Goal: Task Accomplishment & Management: Use online tool/utility

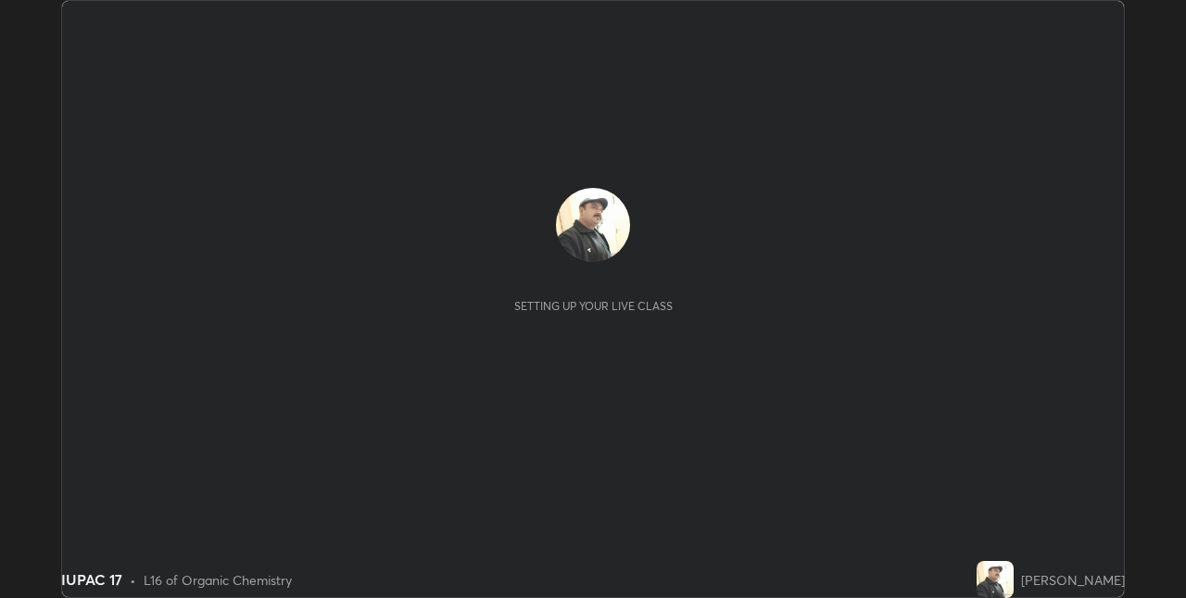
scroll to position [598, 1186]
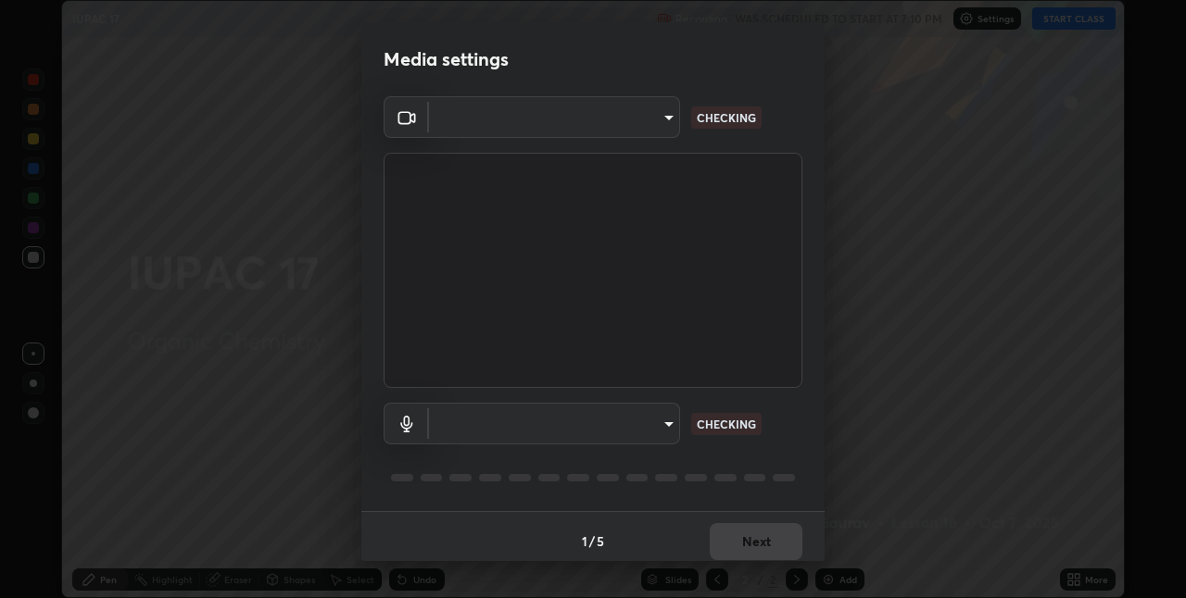
click at [666, 423] on body "Erase all IUPAC 17 Recording WAS SCHEDULED TO START AT 7:10 PM Settings START C…" at bounding box center [593, 299] width 1186 height 598
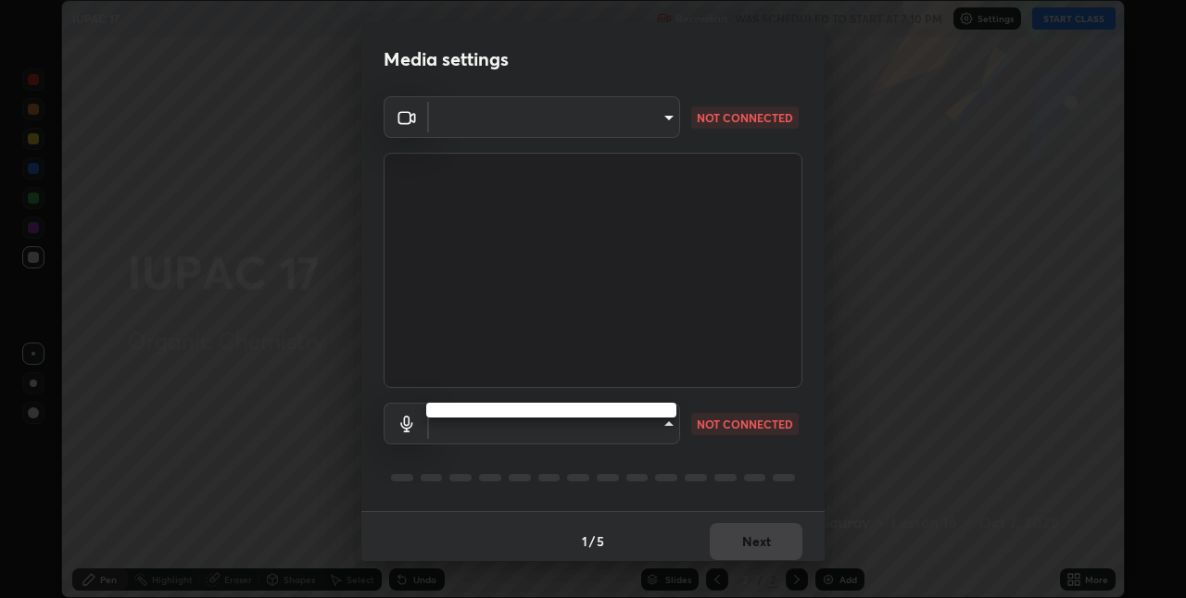
type input "8a437219b1c9d5fef93d1ec40e095ac8837f64dae60836980dab15105ba84f43"
type input "default"
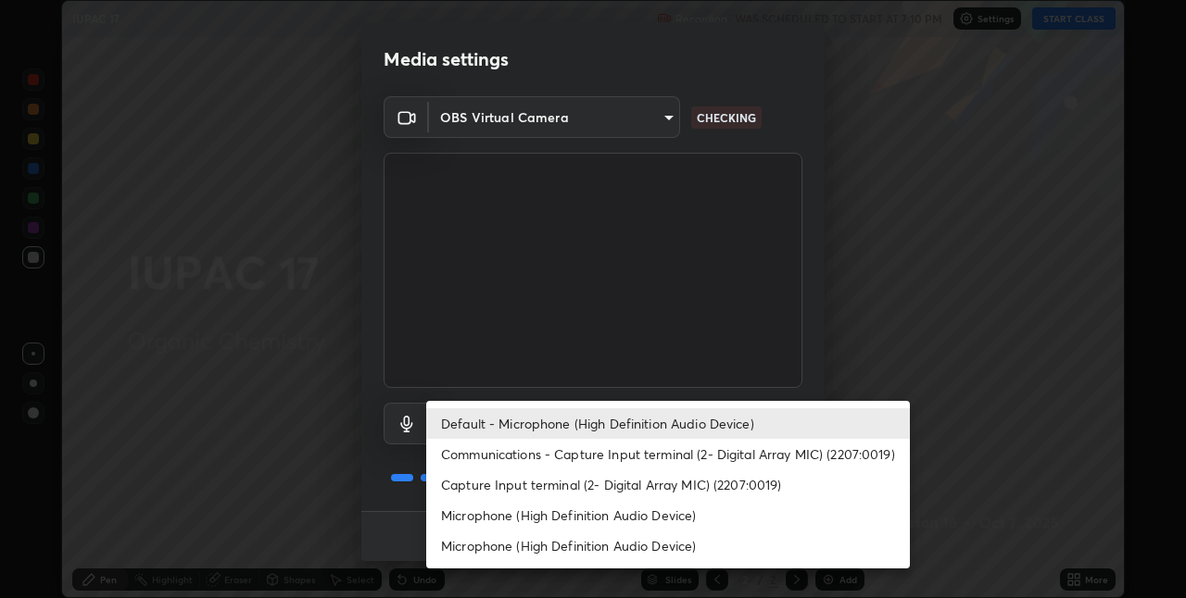
click at [664, 425] on li "Default - Microphone (High Definition Audio Device)" at bounding box center [668, 424] width 484 height 31
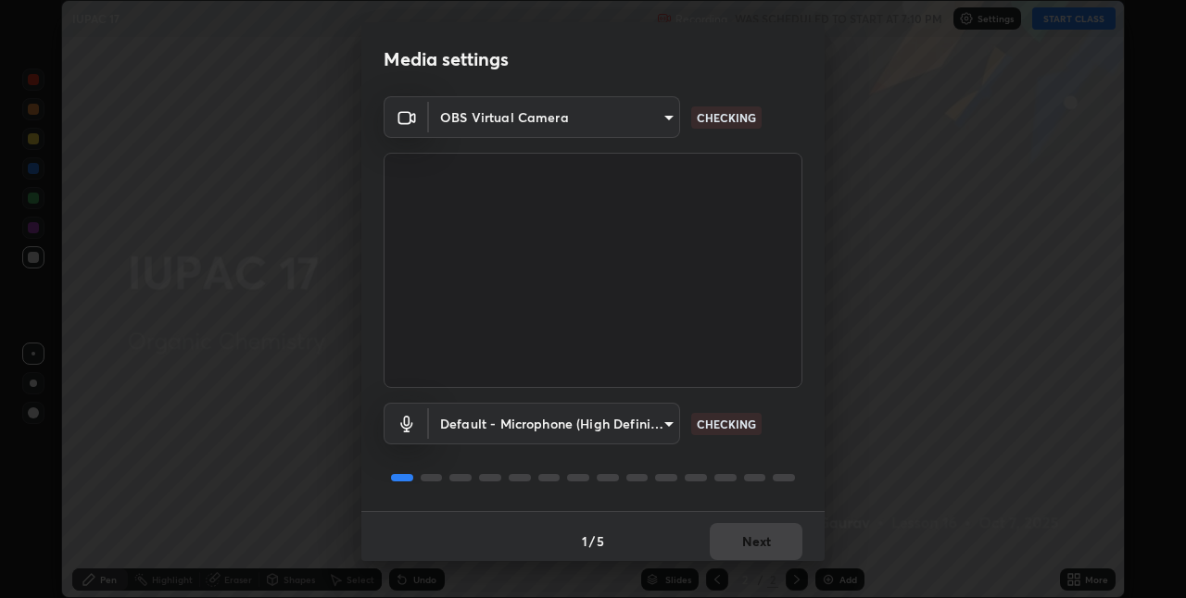
scroll to position [9, 0]
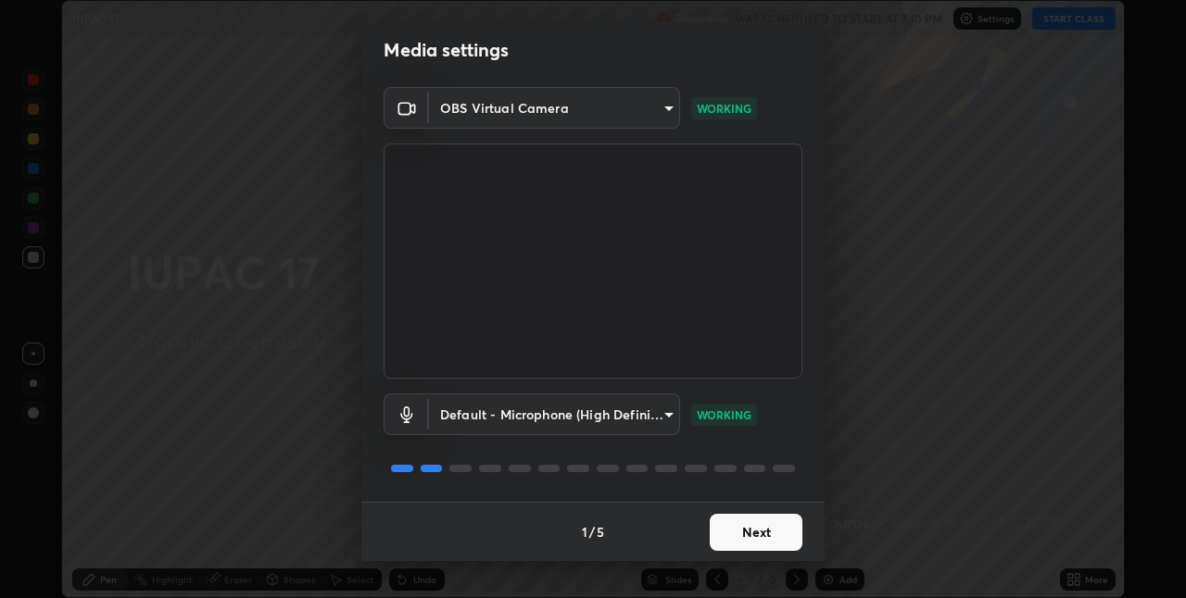
click at [762, 529] on button "Next" at bounding box center [756, 532] width 93 height 37
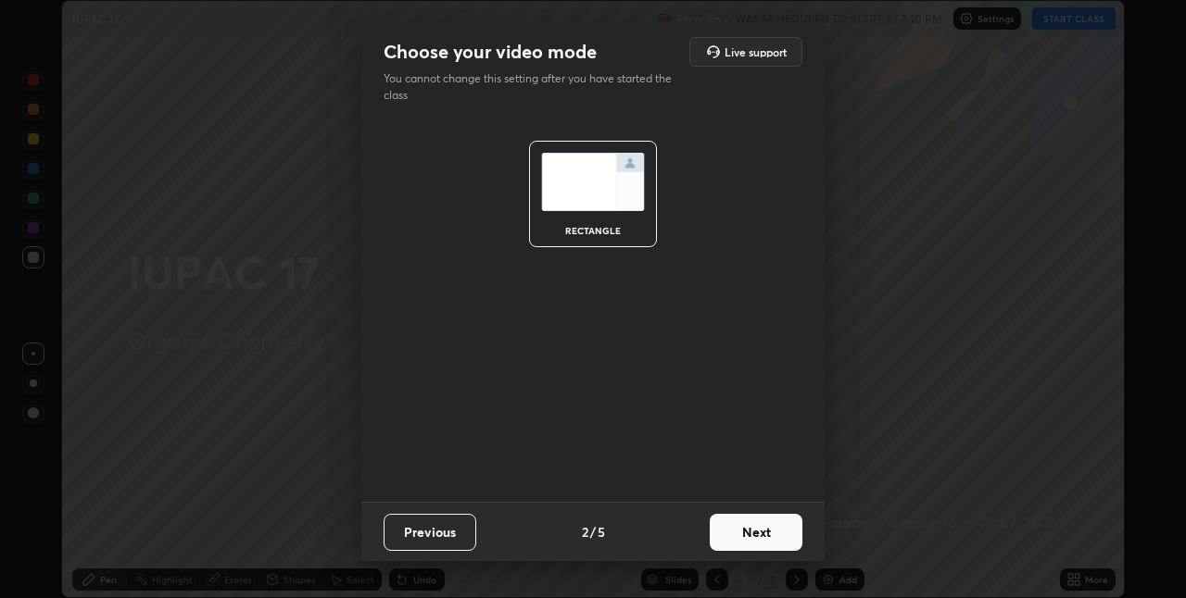
scroll to position [0, 0]
click at [762, 530] on button "Next" at bounding box center [756, 532] width 93 height 37
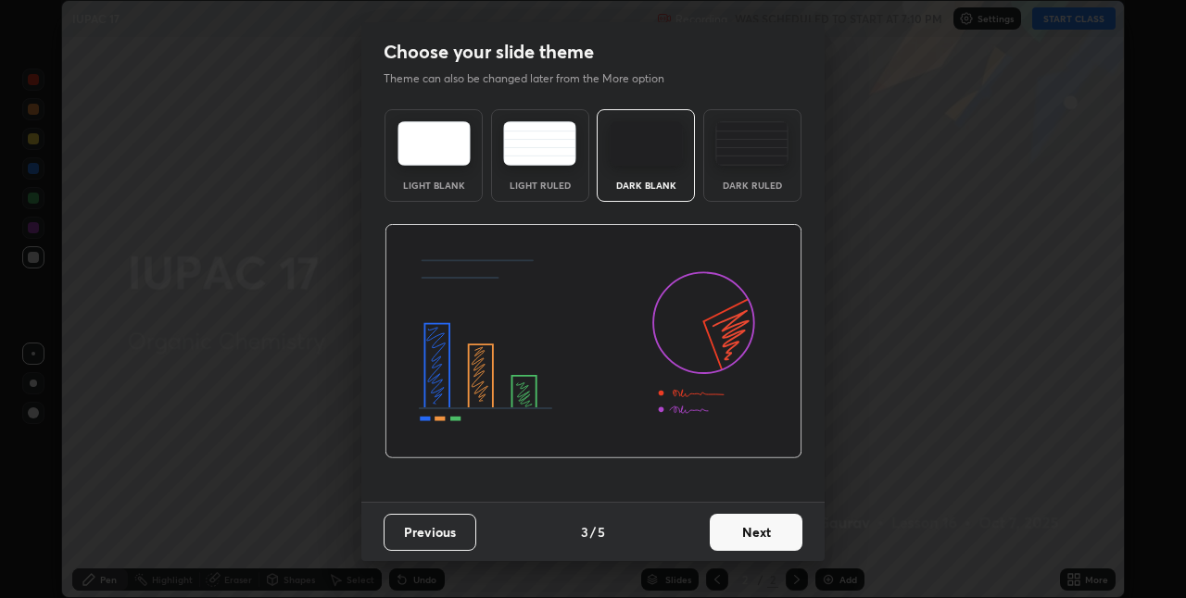
click at [761, 535] on button "Next" at bounding box center [756, 532] width 93 height 37
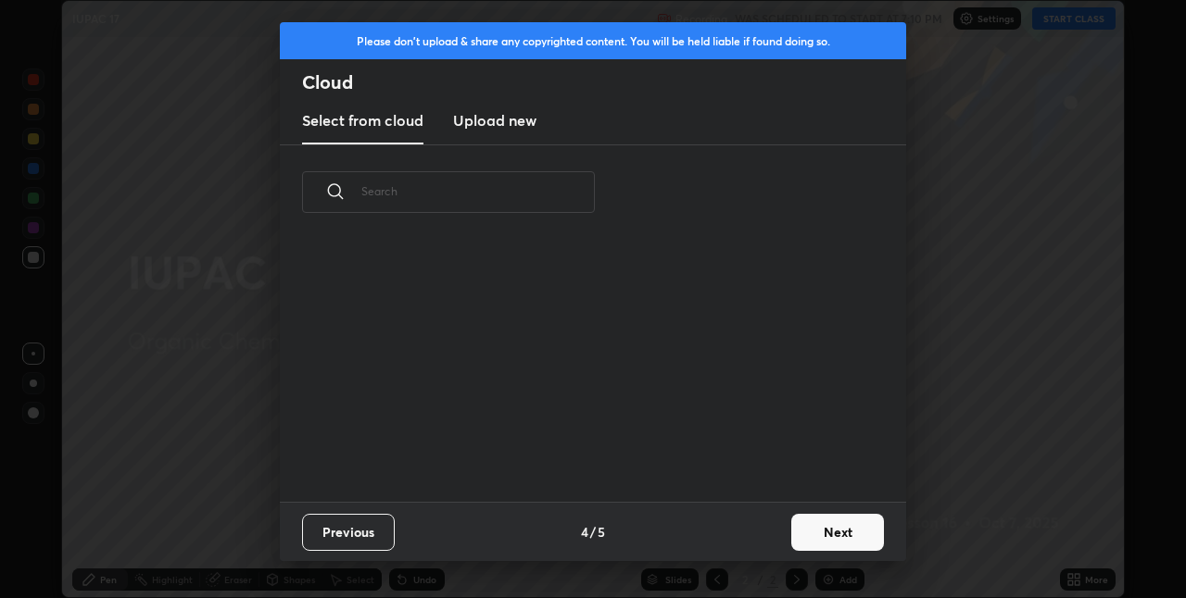
scroll to position [262, 595]
click at [811, 533] on button "Next" at bounding box center [837, 532] width 93 height 37
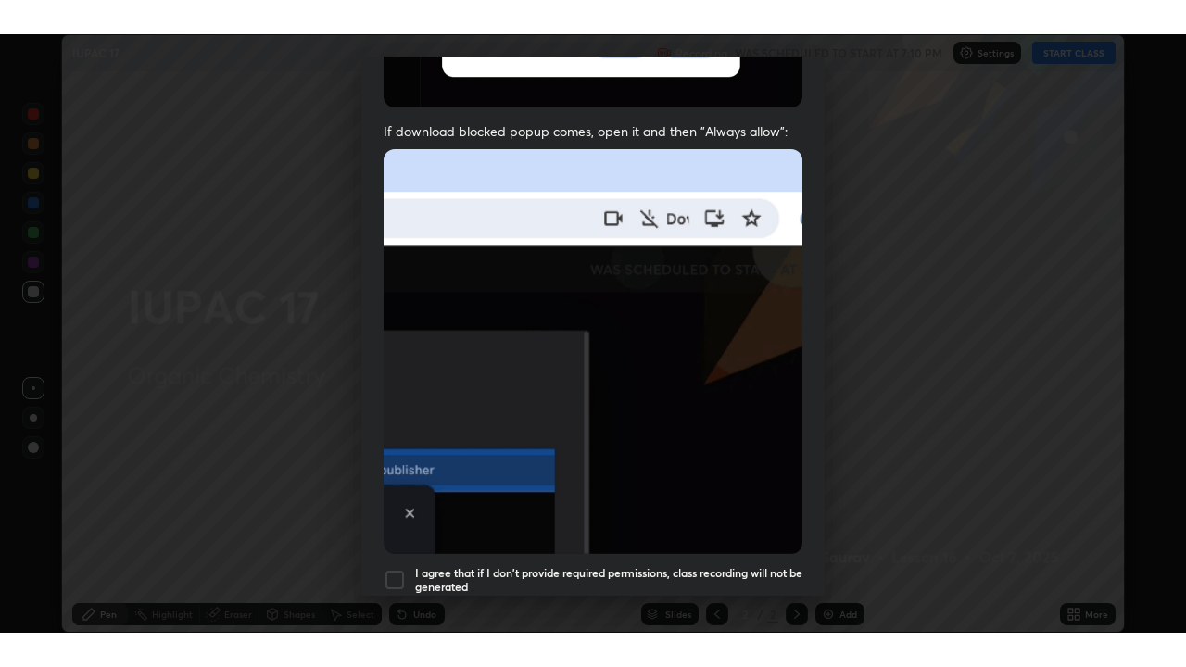
scroll to position [387, 0]
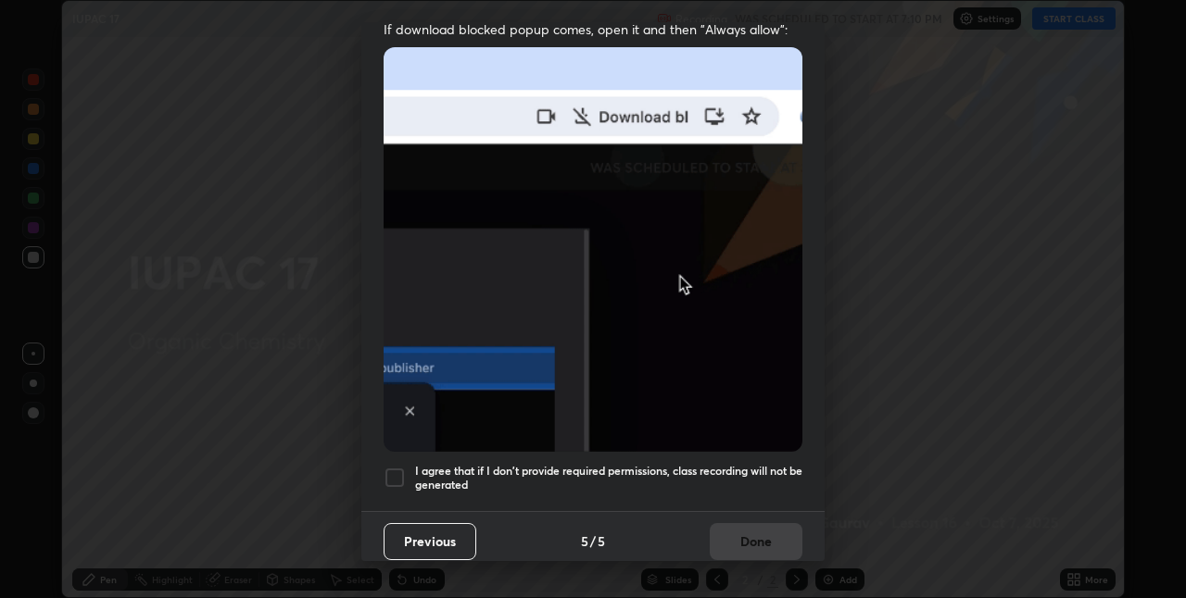
click at [663, 464] on h5 "I agree that if I don't provide required permissions, class recording will not …" at bounding box center [608, 478] width 387 height 29
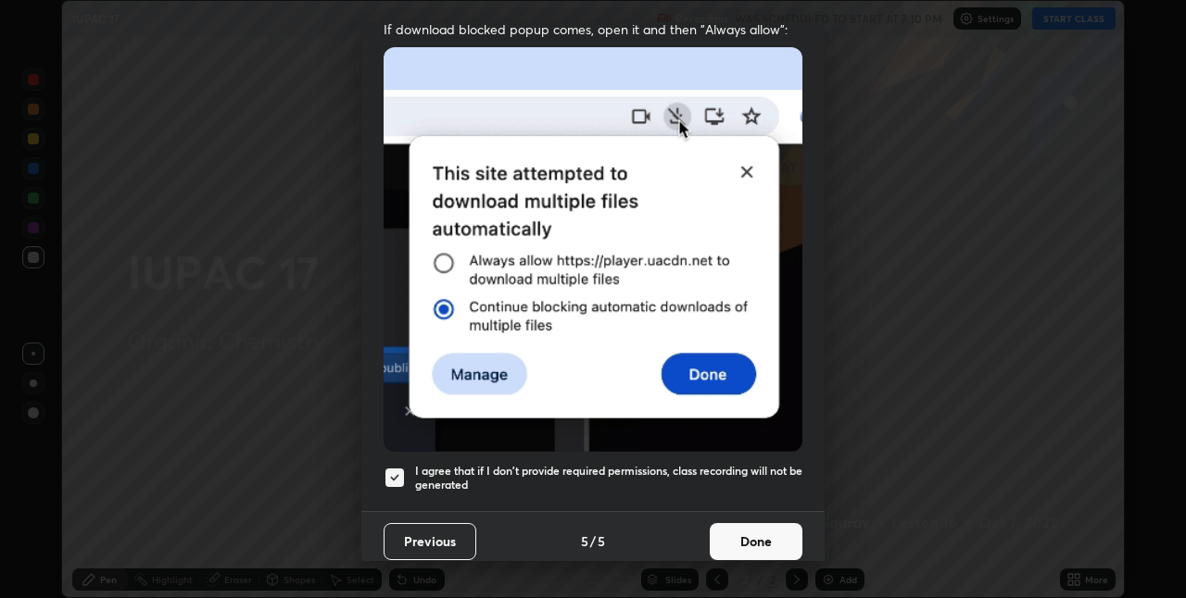
click at [733, 534] on button "Done" at bounding box center [756, 541] width 93 height 37
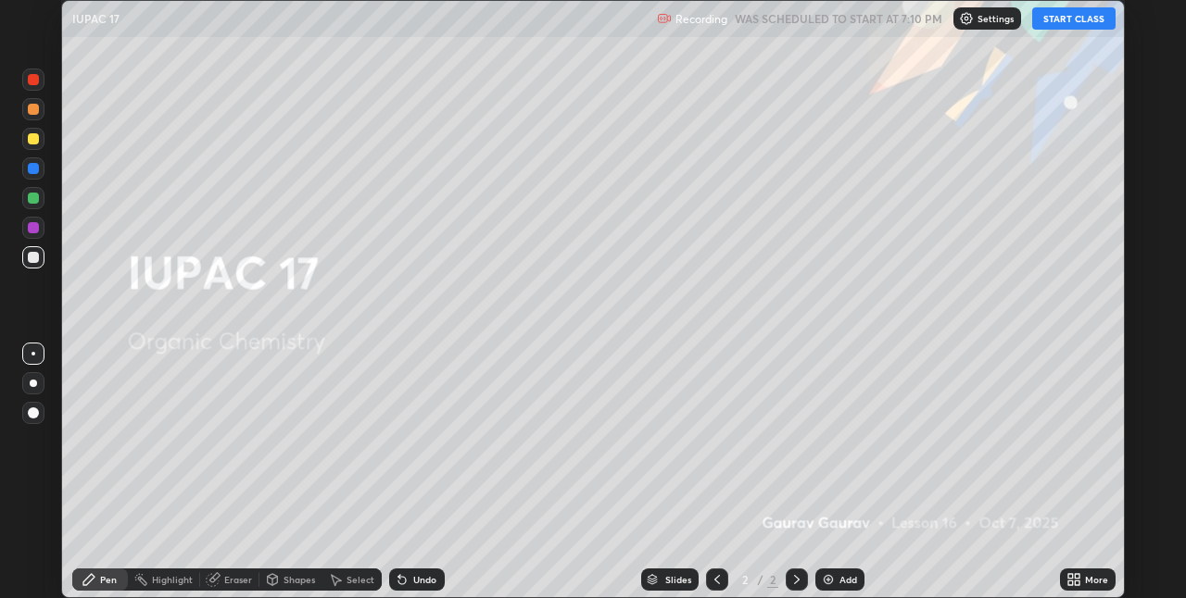
click at [1050, 19] on button "START CLASS" at bounding box center [1073, 18] width 83 height 22
click at [825, 580] on img at bounding box center [828, 580] width 15 height 15
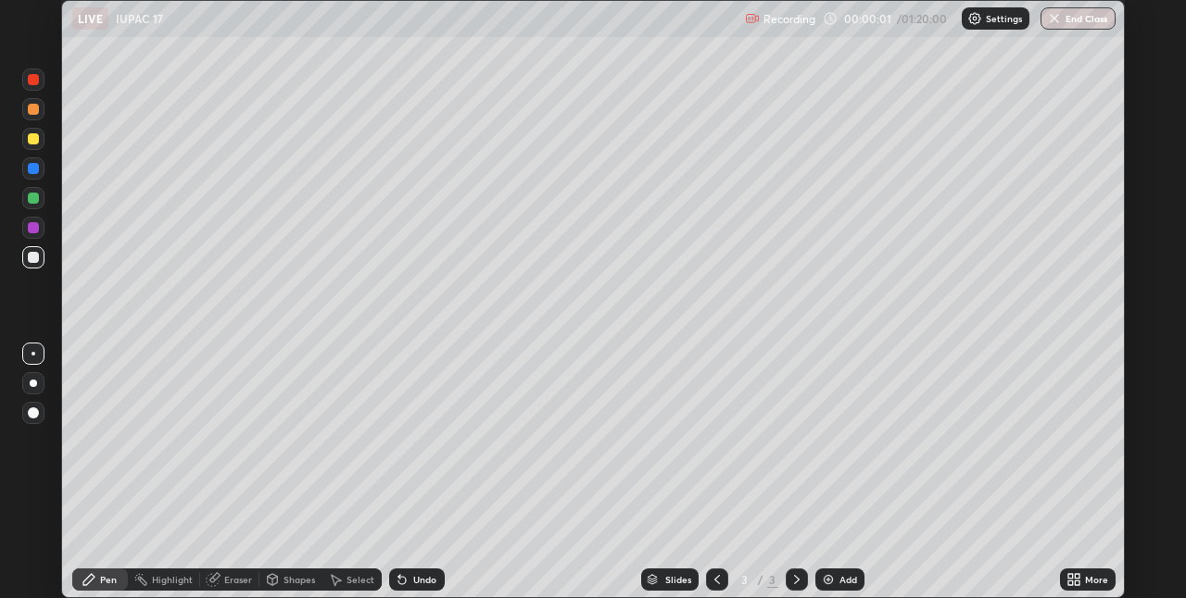
click at [1070, 583] on icon at bounding box center [1070, 583] width 5 height 5
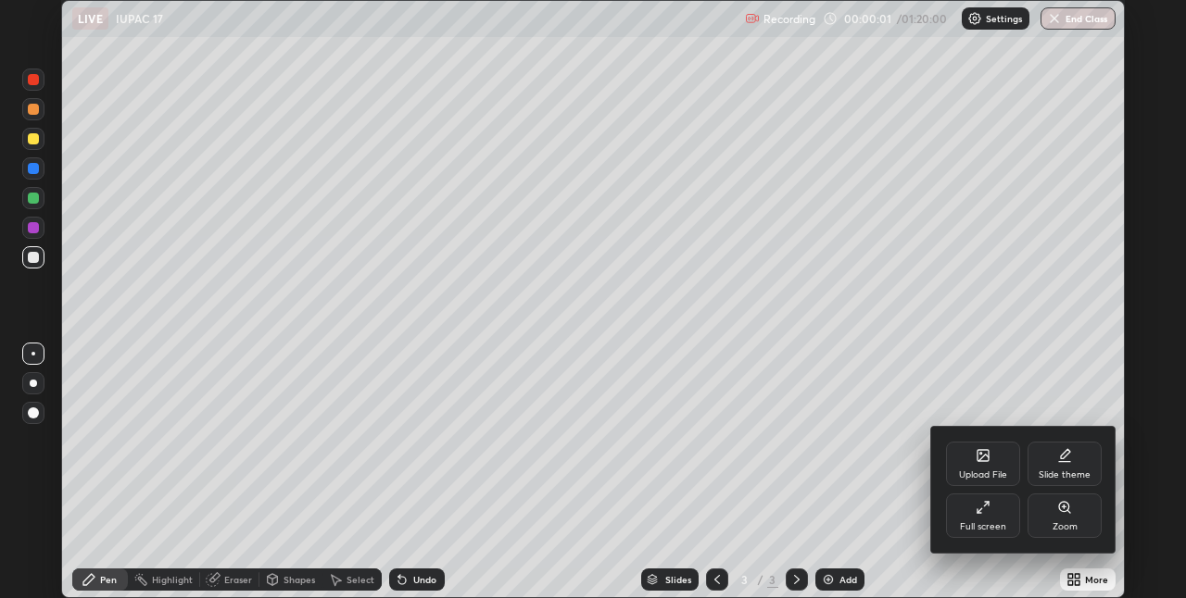
click at [980, 519] on div "Full screen" at bounding box center [983, 516] width 74 height 44
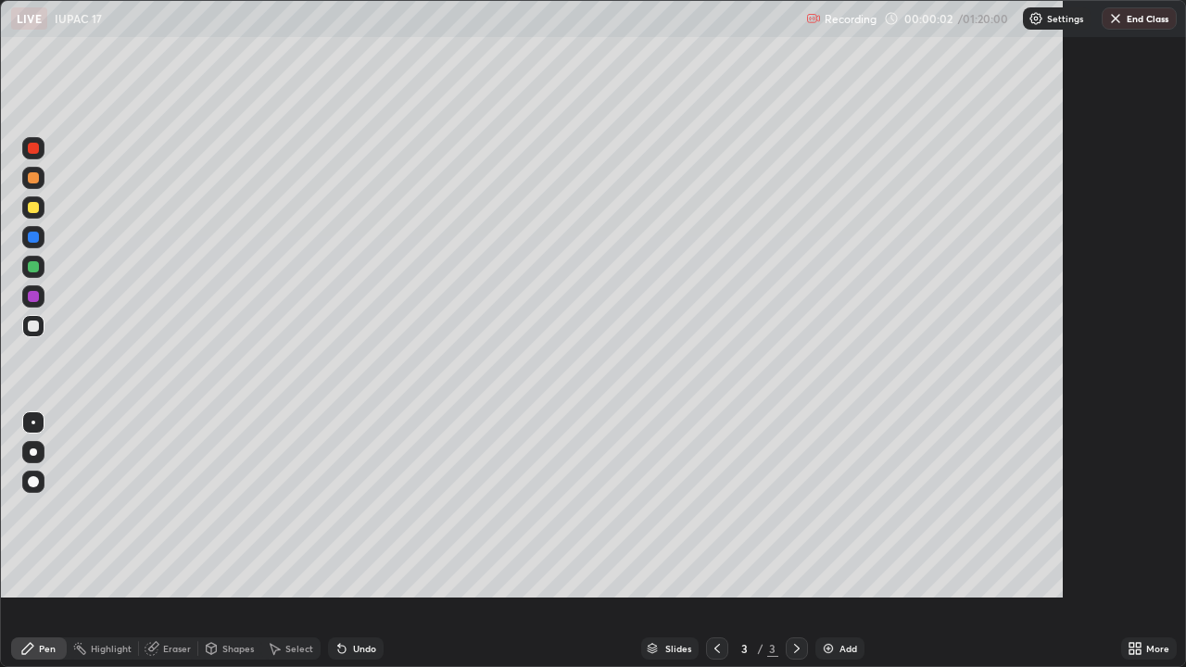
scroll to position [667, 1186]
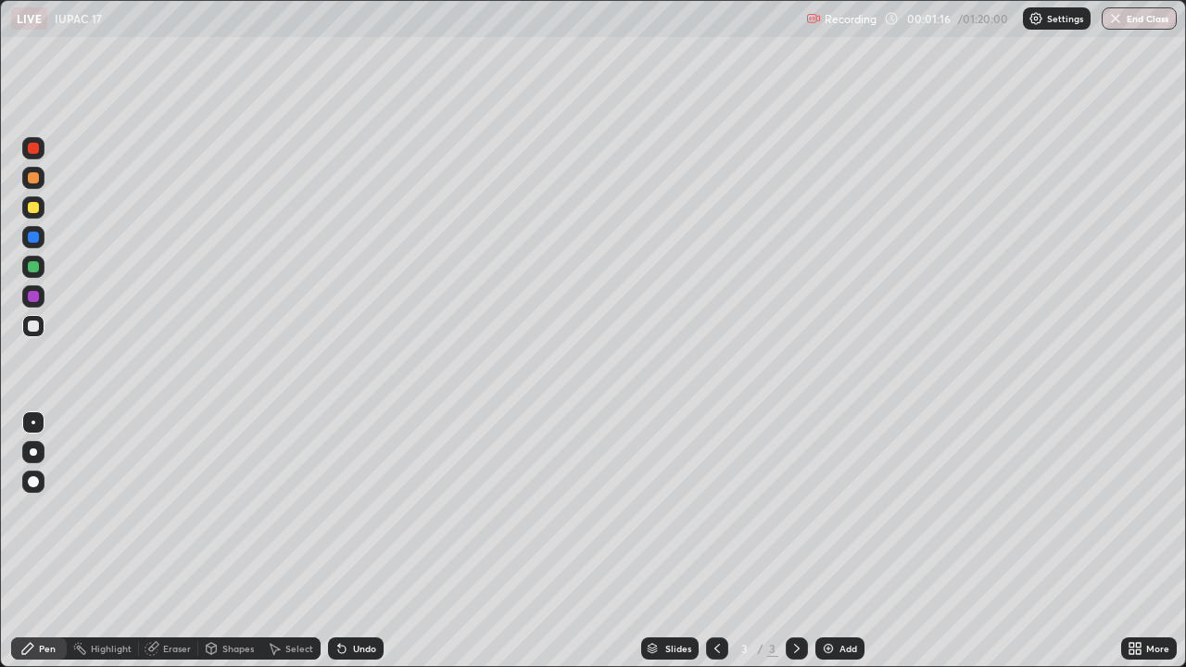
click at [36, 202] on div at bounding box center [33, 207] width 11 height 11
click at [352, 598] on div "Undo" at bounding box center [356, 648] width 56 height 22
click at [359, 598] on div "Undo" at bounding box center [356, 648] width 56 height 22
click at [33, 321] on div at bounding box center [33, 326] width 11 height 11
click at [829, 598] on img at bounding box center [828, 648] width 15 height 15
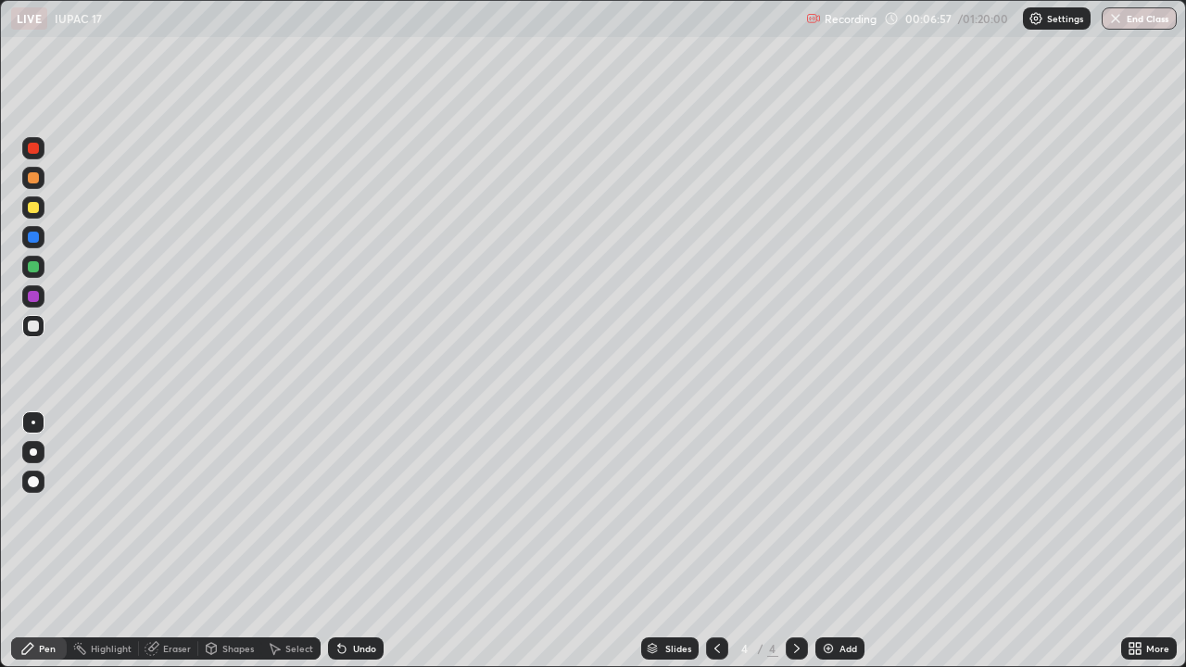
click at [31, 211] on div at bounding box center [33, 207] width 11 height 11
click at [30, 328] on div at bounding box center [33, 326] width 11 height 11
click at [33, 215] on div at bounding box center [33, 207] width 22 height 22
click at [37, 327] on div at bounding box center [33, 326] width 11 height 11
click at [833, 598] on img at bounding box center [828, 648] width 15 height 15
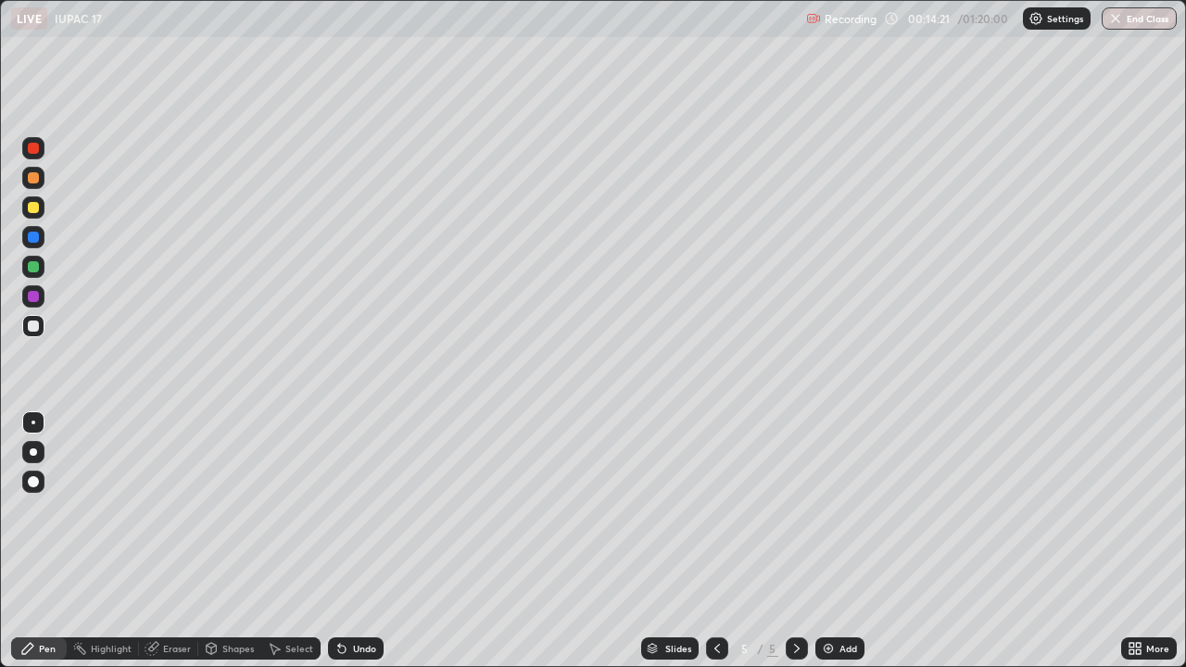
click at [38, 208] on div at bounding box center [33, 207] width 11 height 11
click at [824, 598] on img at bounding box center [828, 648] width 15 height 15
click at [359, 598] on div "Undo" at bounding box center [364, 648] width 23 height 9
click at [360, 598] on div "Undo" at bounding box center [364, 648] width 23 height 9
click at [34, 326] on div at bounding box center [33, 326] width 11 height 11
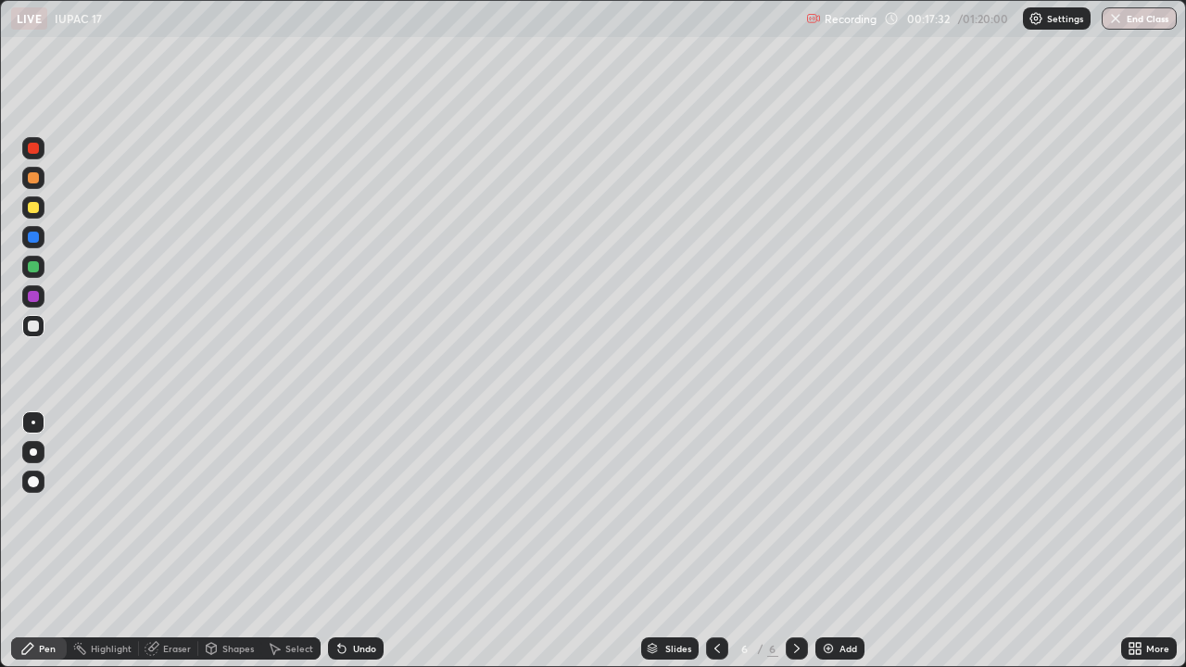
click at [33, 327] on div at bounding box center [33, 326] width 11 height 11
click at [348, 598] on div "Undo" at bounding box center [356, 648] width 56 height 22
click at [829, 598] on img at bounding box center [828, 648] width 15 height 15
click at [34, 208] on div at bounding box center [33, 207] width 11 height 11
click at [31, 324] on div at bounding box center [33, 326] width 11 height 11
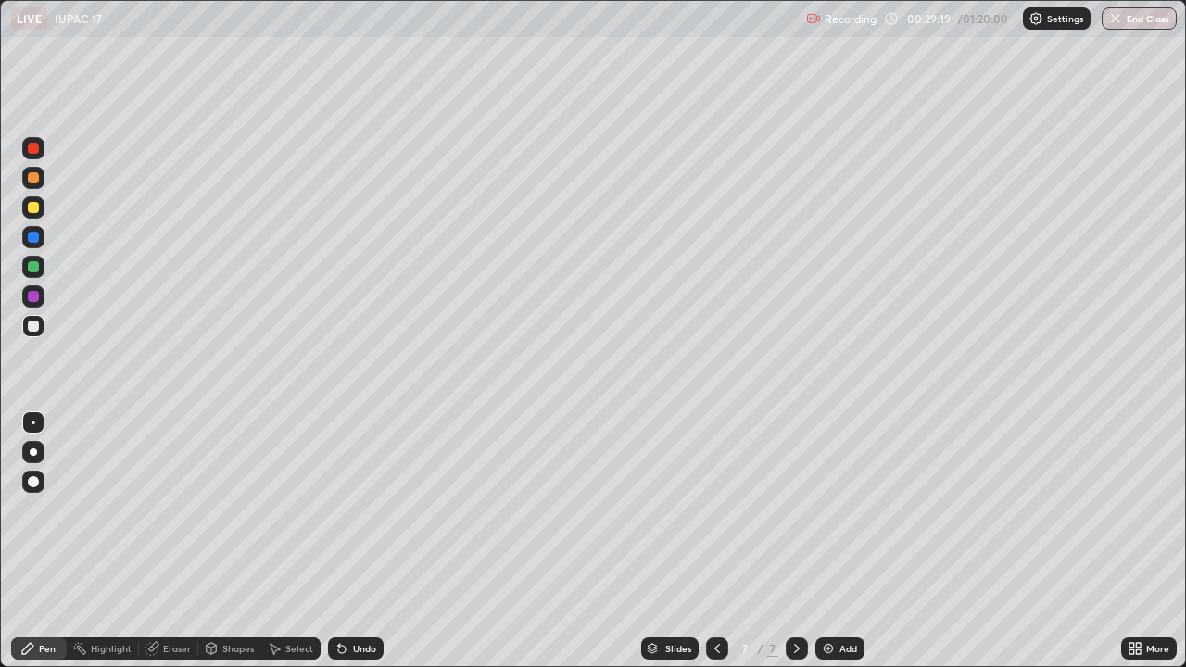
click at [835, 598] on div "Add" at bounding box center [839, 648] width 49 height 22
click at [354, 598] on div "Undo" at bounding box center [356, 648] width 56 height 22
click at [34, 208] on div at bounding box center [33, 207] width 11 height 11
click at [364, 598] on div "Undo" at bounding box center [364, 648] width 23 height 9
click at [830, 598] on img at bounding box center [828, 648] width 15 height 15
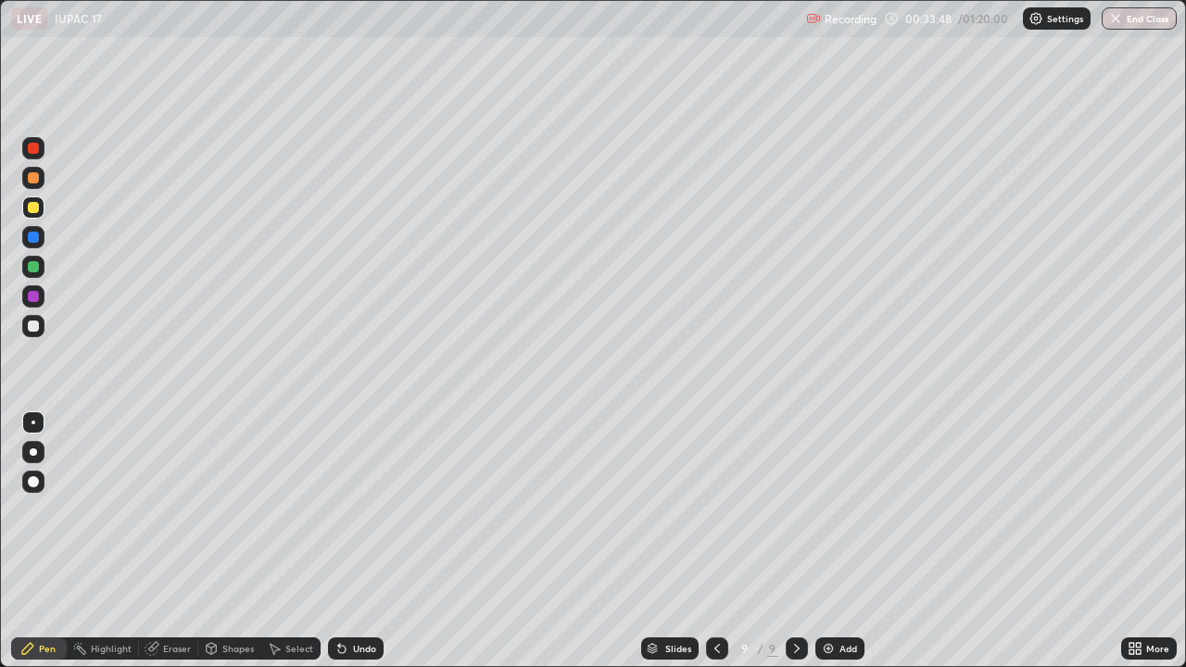
click at [365, 598] on div "Undo" at bounding box center [364, 648] width 23 height 9
click at [359, 598] on div "Undo" at bounding box center [356, 648] width 56 height 22
click at [366, 598] on div "Undo" at bounding box center [356, 648] width 56 height 22
click at [36, 322] on div at bounding box center [33, 326] width 11 height 11
click at [831, 598] on img at bounding box center [828, 648] width 15 height 15
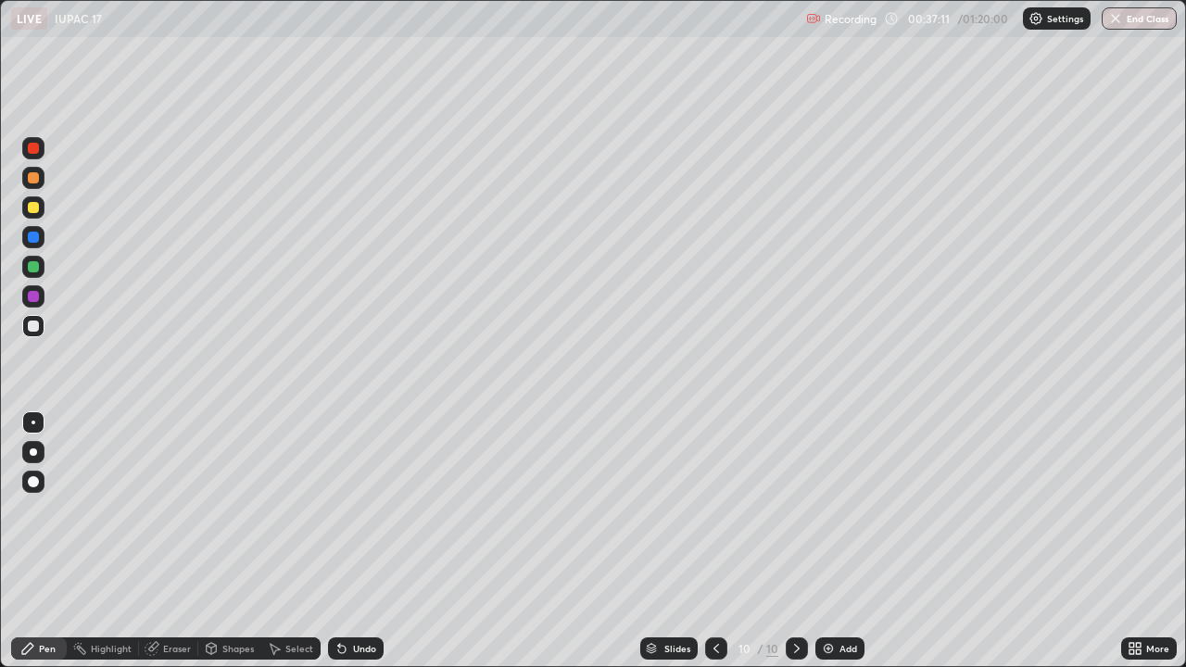
click at [42, 212] on div at bounding box center [33, 207] width 22 height 22
click at [348, 598] on div "Undo" at bounding box center [356, 648] width 56 height 22
click at [351, 598] on div "Undo" at bounding box center [356, 648] width 56 height 22
click at [839, 598] on div "Add" at bounding box center [848, 648] width 18 height 9
click at [35, 328] on div at bounding box center [33, 326] width 11 height 11
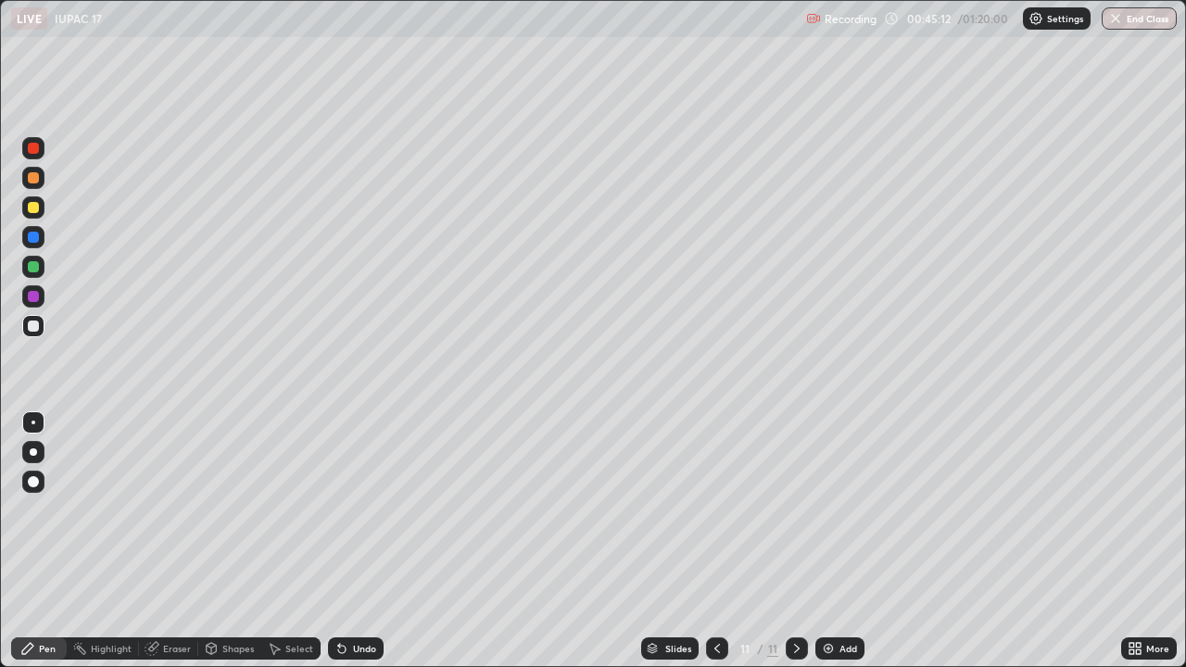
click at [828, 598] on img at bounding box center [828, 648] width 15 height 15
click at [338, 598] on icon at bounding box center [339, 645] width 2 height 2
click at [34, 208] on div at bounding box center [33, 207] width 11 height 11
click at [171, 598] on div "Eraser" at bounding box center [177, 648] width 28 height 9
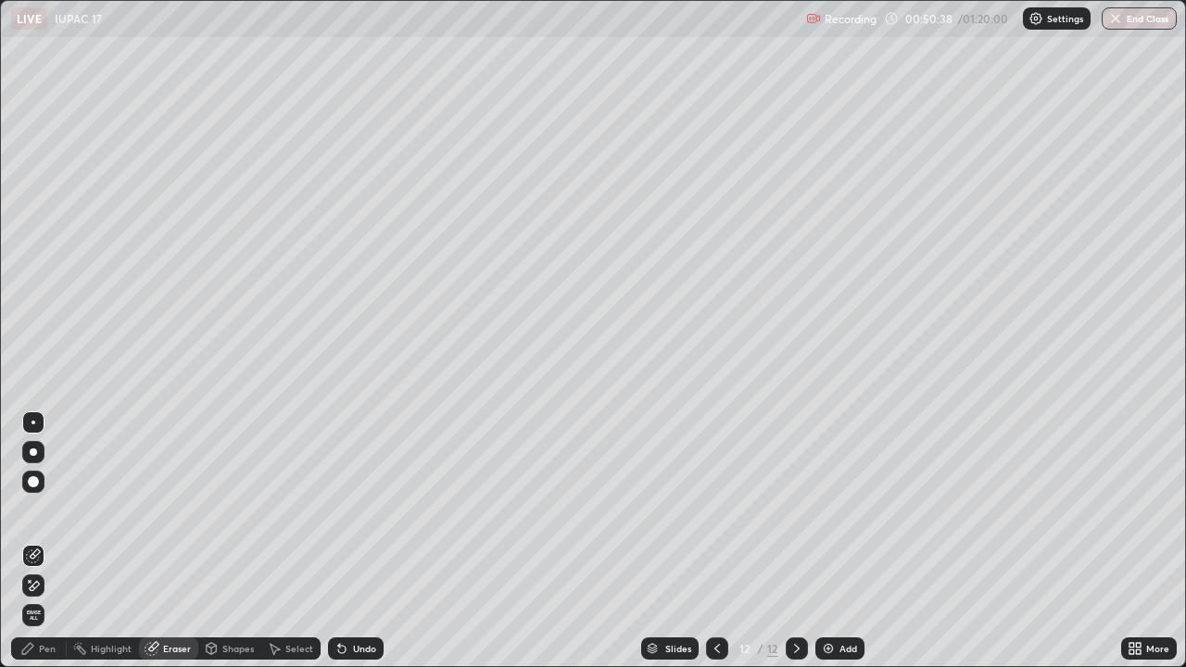
click at [37, 598] on div "Pen" at bounding box center [39, 648] width 56 height 22
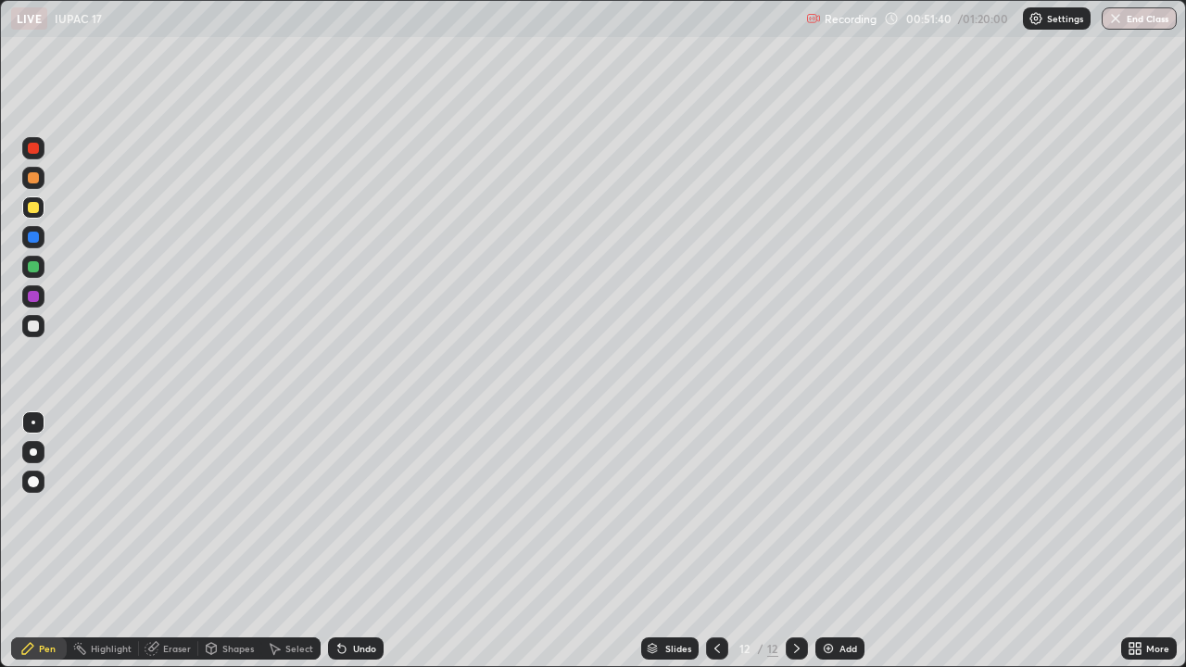
click at [32, 321] on div at bounding box center [33, 326] width 11 height 11
click at [35, 210] on div at bounding box center [33, 207] width 11 height 11
click at [835, 598] on div "Add" at bounding box center [839, 648] width 49 height 22
click at [37, 238] on div at bounding box center [33, 237] width 11 height 11
click at [338, 598] on icon at bounding box center [341, 649] width 7 height 7
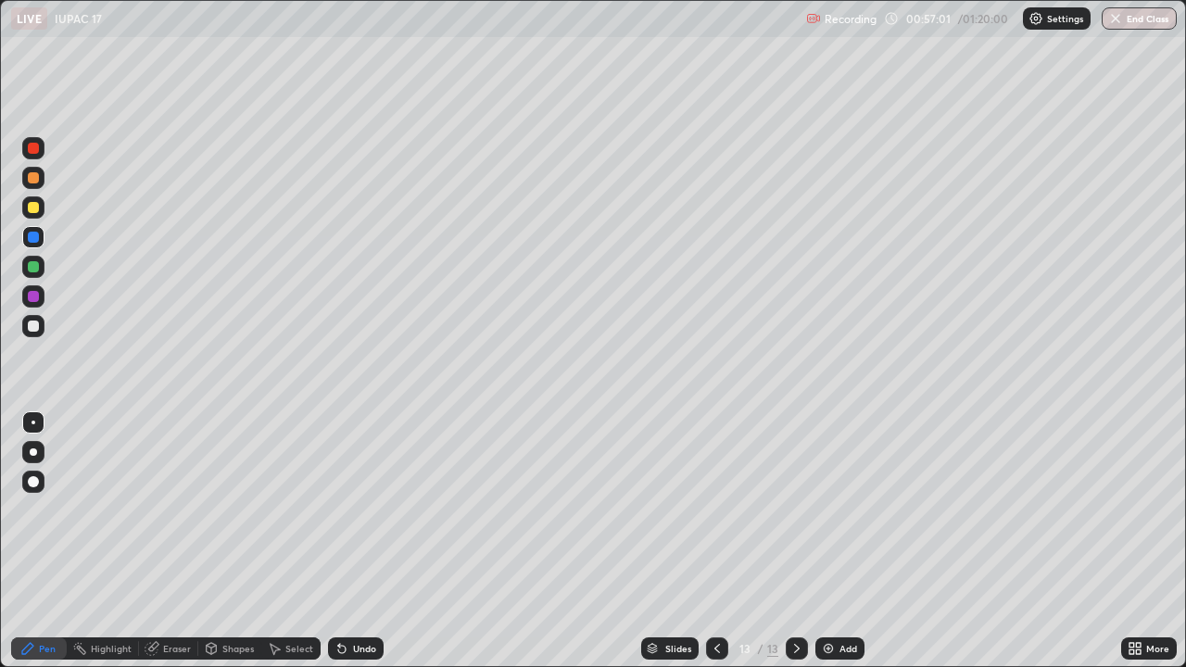
click at [339, 598] on icon at bounding box center [341, 649] width 7 height 7
click at [346, 598] on div "Undo" at bounding box center [356, 648] width 56 height 22
click at [166, 598] on div "Eraser" at bounding box center [177, 648] width 28 height 9
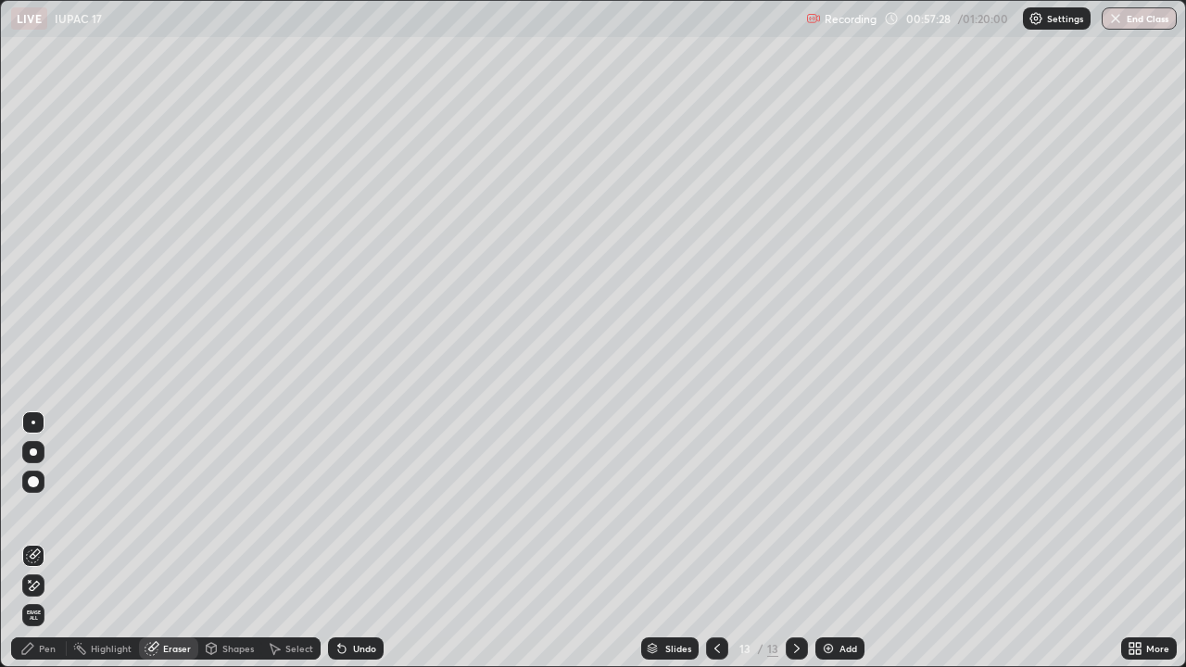
click at [50, 598] on div "Pen" at bounding box center [47, 648] width 17 height 9
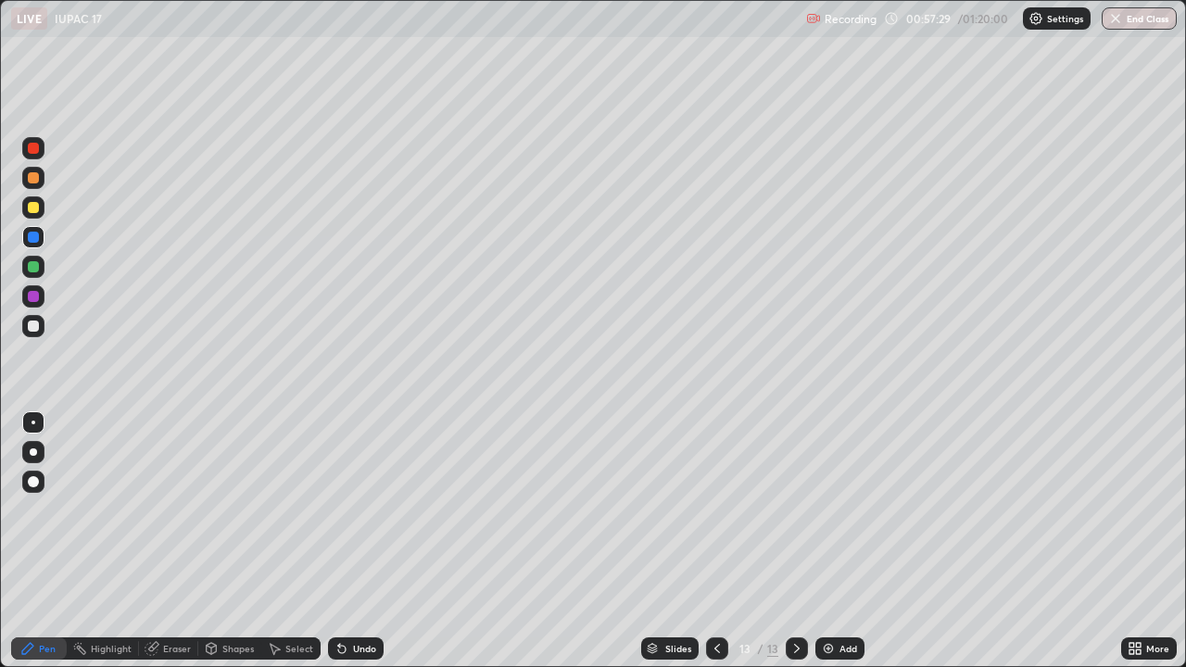
click at [34, 322] on div at bounding box center [33, 326] width 11 height 11
click at [39, 598] on div "Pen" at bounding box center [39, 648] width 56 height 22
click at [835, 598] on div "Add" at bounding box center [839, 648] width 49 height 22
click at [32, 209] on div at bounding box center [33, 207] width 11 height 11
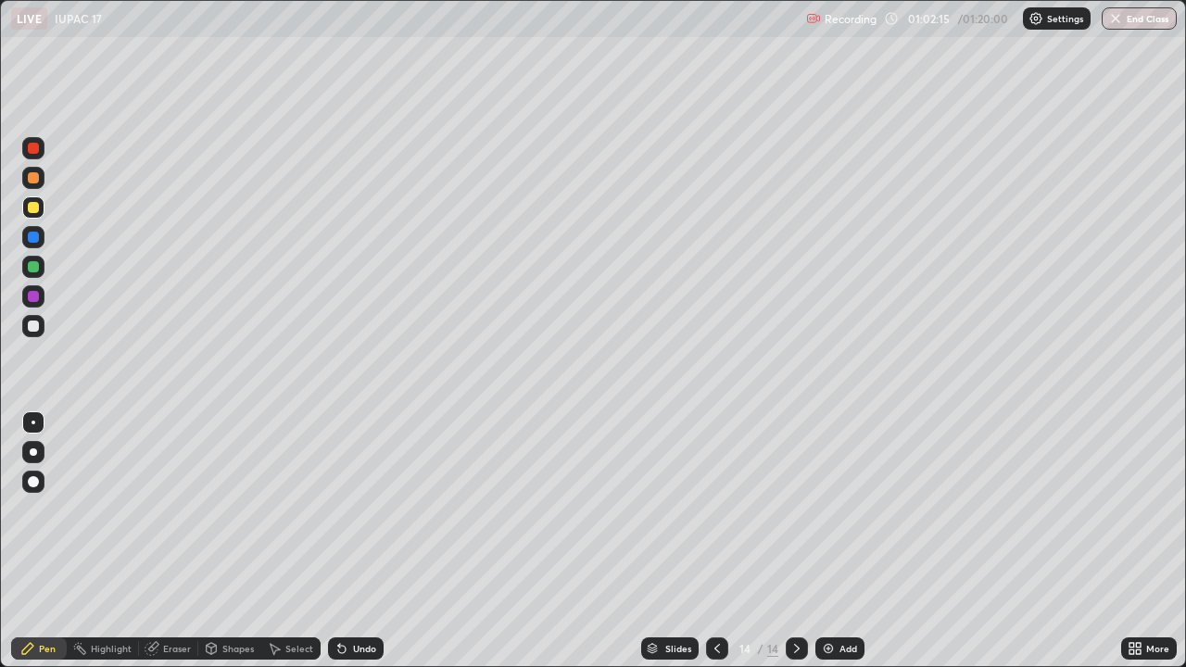
click at [34, 322] on div at bounding box center [33, 326] width 11 height 11
click at [1136, 20] on button "End Class" at bounding box center [1138, 18] width 75 height 22
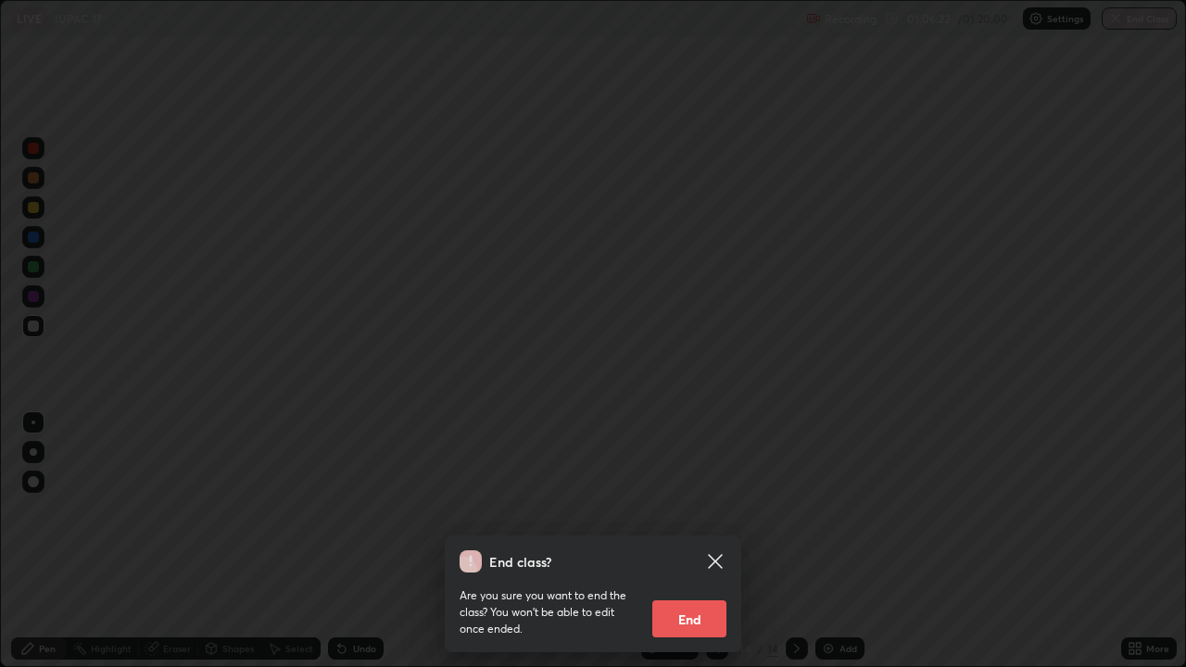
click at [682, 598] on button "End" at bounding box center [689, 618] width 74 height 37
